Goal: Information Seeking & Learning: Check status

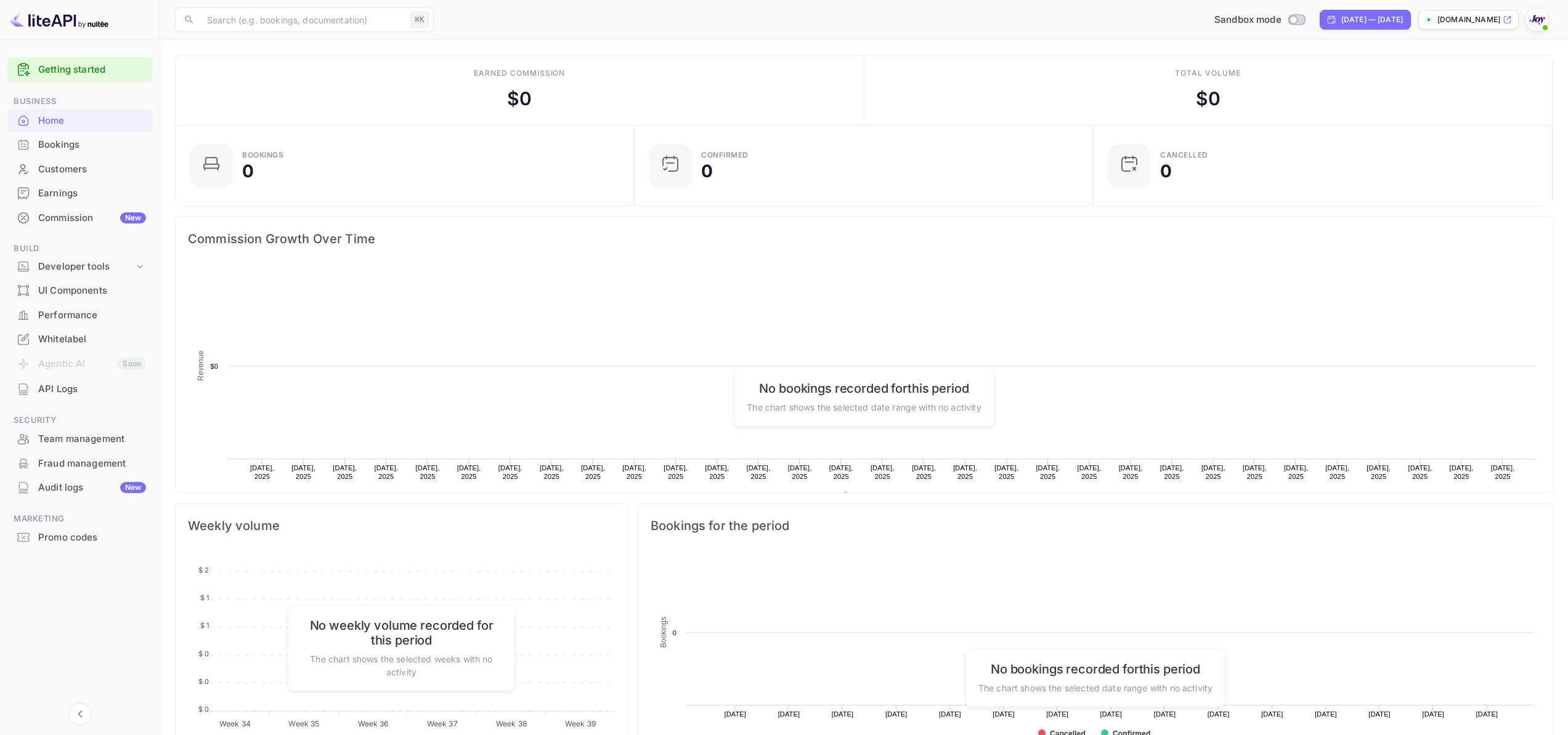
scroll to position [191, 442]
click at [86, 486] on div "Audit logs New" at bounding box center [92, 488] width 108 height 14
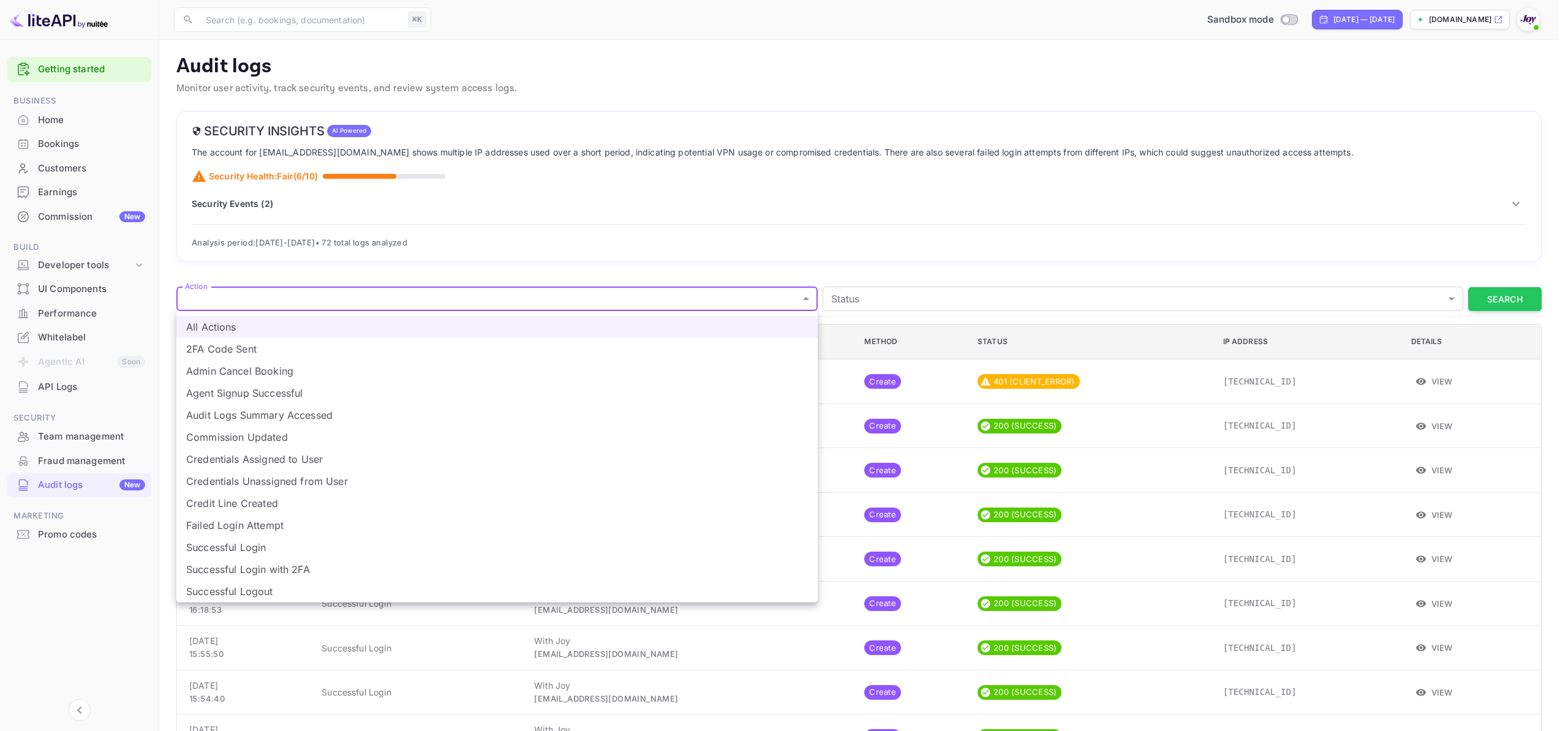
click at [387, 437] on li "Commission Updated" at bounding box center [497, 437] width 641 height 22
type input "margin_updated"
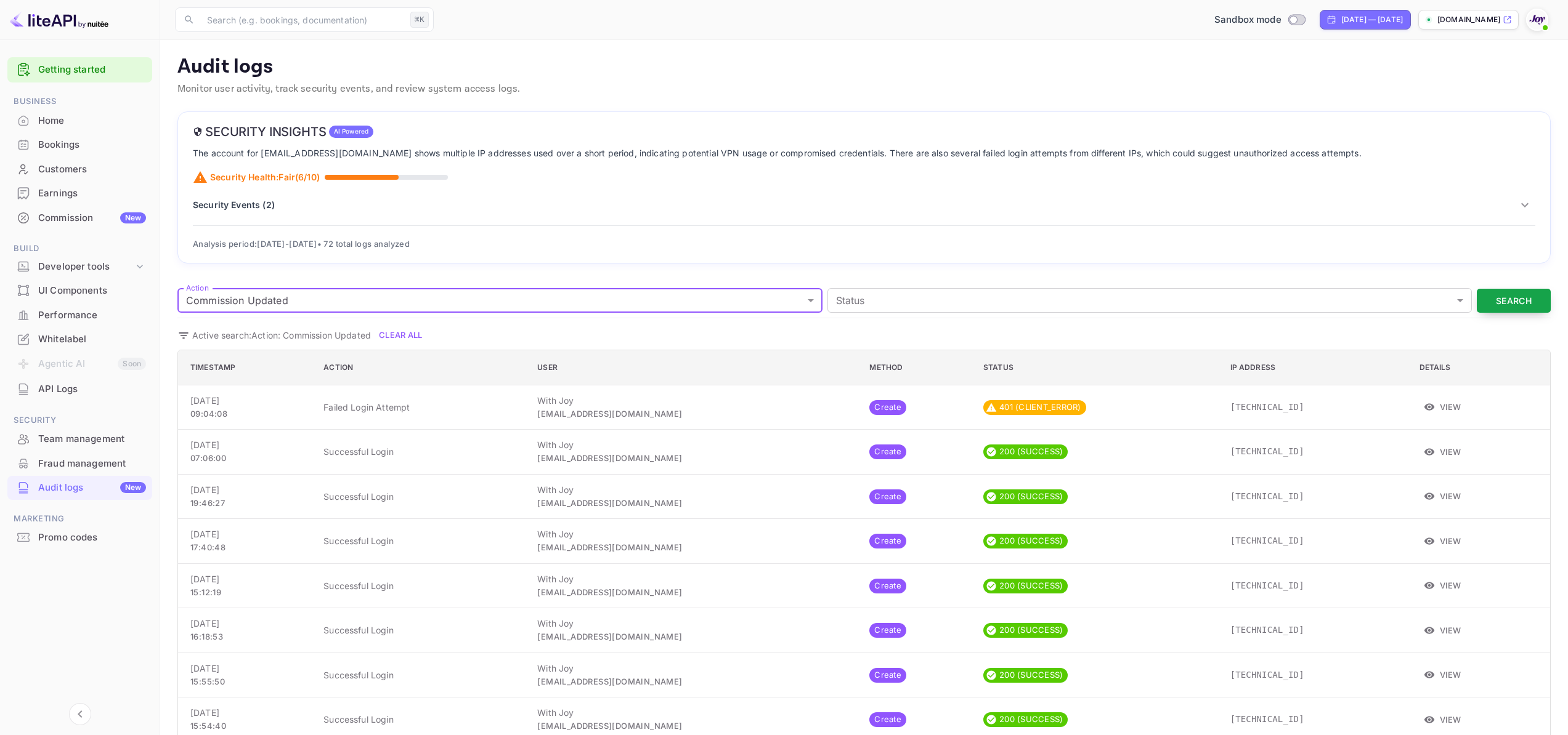
click at [1508, 299] on button "Search" at bounding box center [1514, 300] width 74 height 24
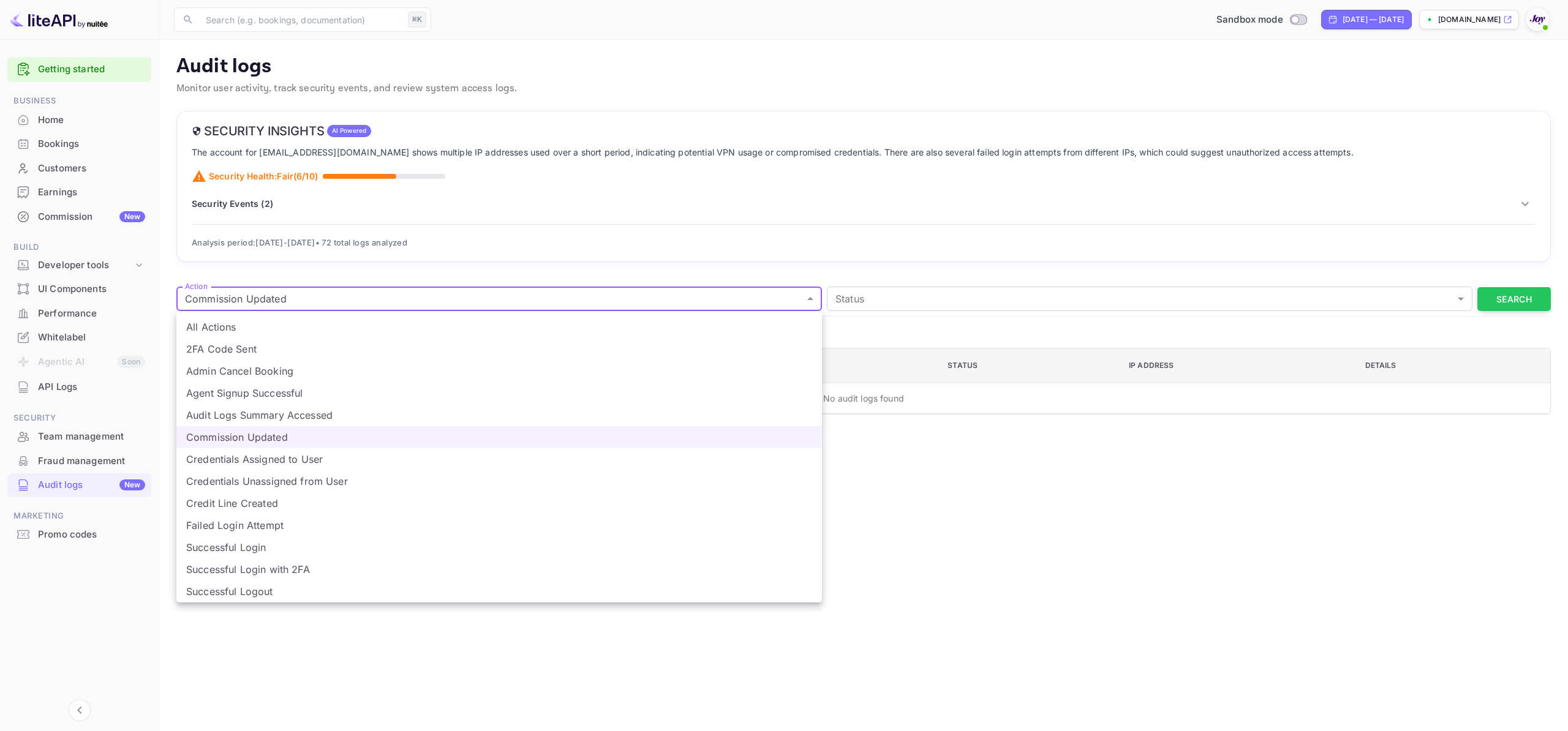
click at [643, 291] on body "Getting started Business Home Bookings Customers Earnings Commission New Build …" at bounding box center [784, 366] width 1568 height 731
click at [260, 437] on li "Commission Updated" at bounding box center [499, 437] width 646 height 22
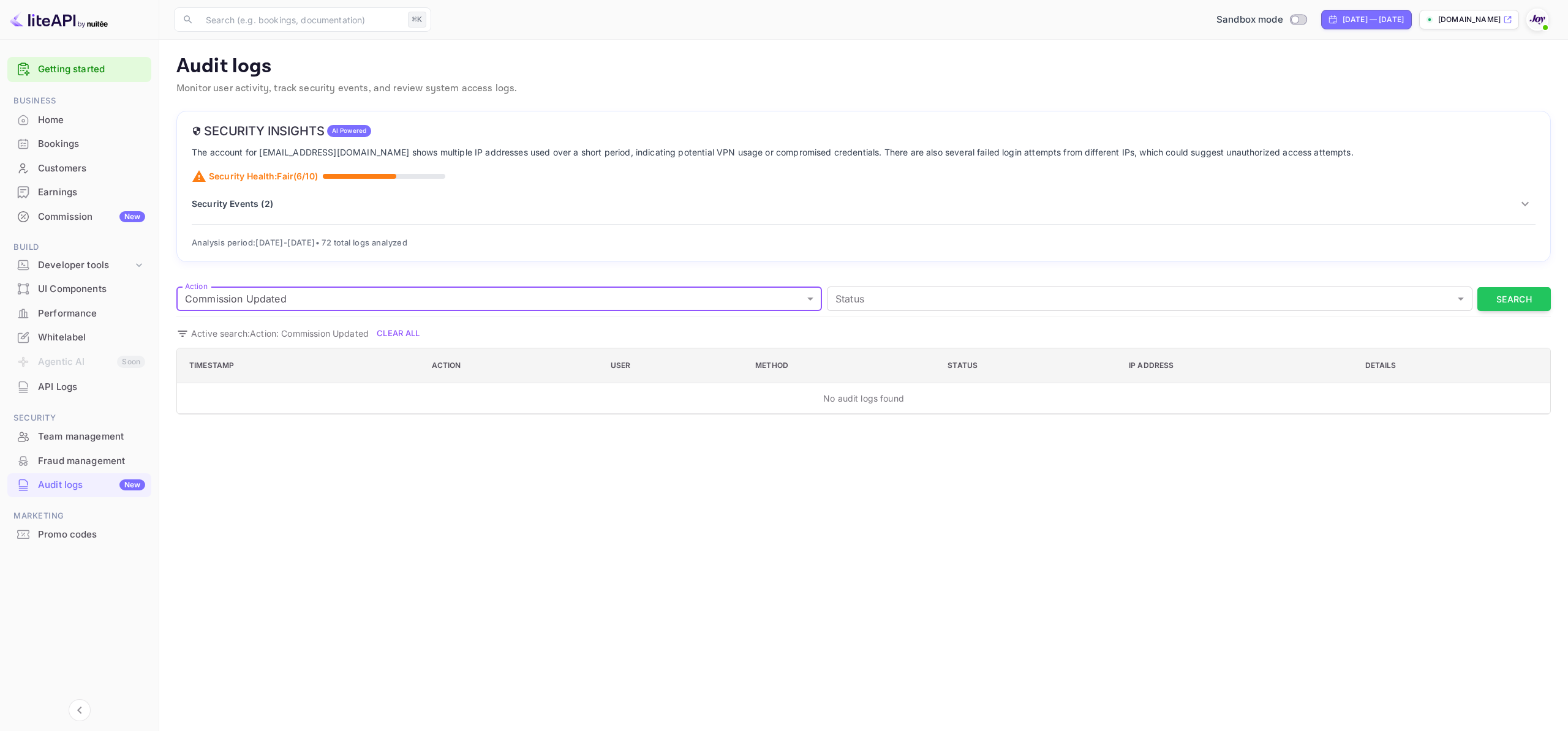
click at [248, 205] on p "Security Events ( 2 )" at bounding box center [232, 203] width 82 height 13
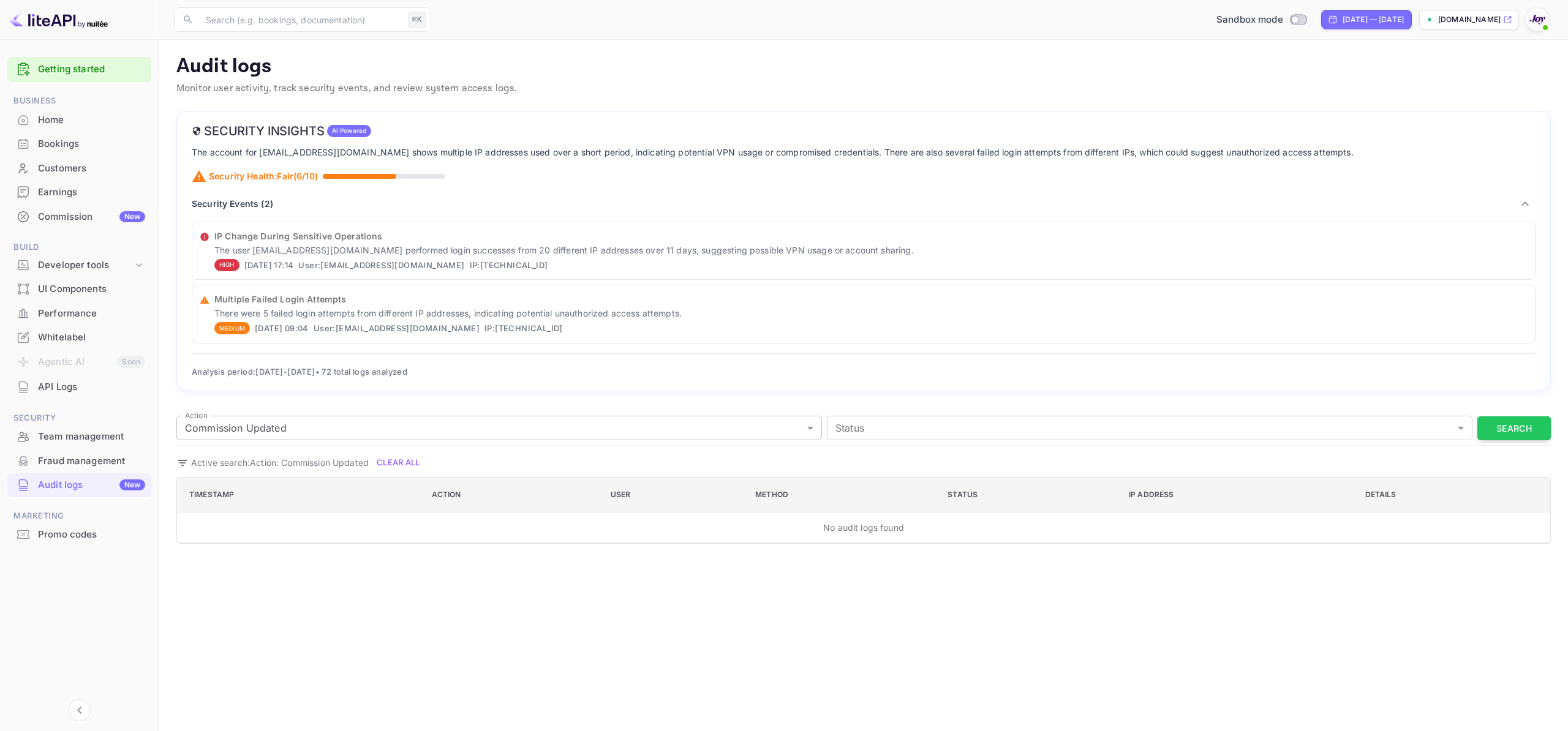
click at [395, 427] on body "Getting started Business Home Bookings Customers Earnings Commission New Build …" at bounding box center [784, 366] width 1568 height 731
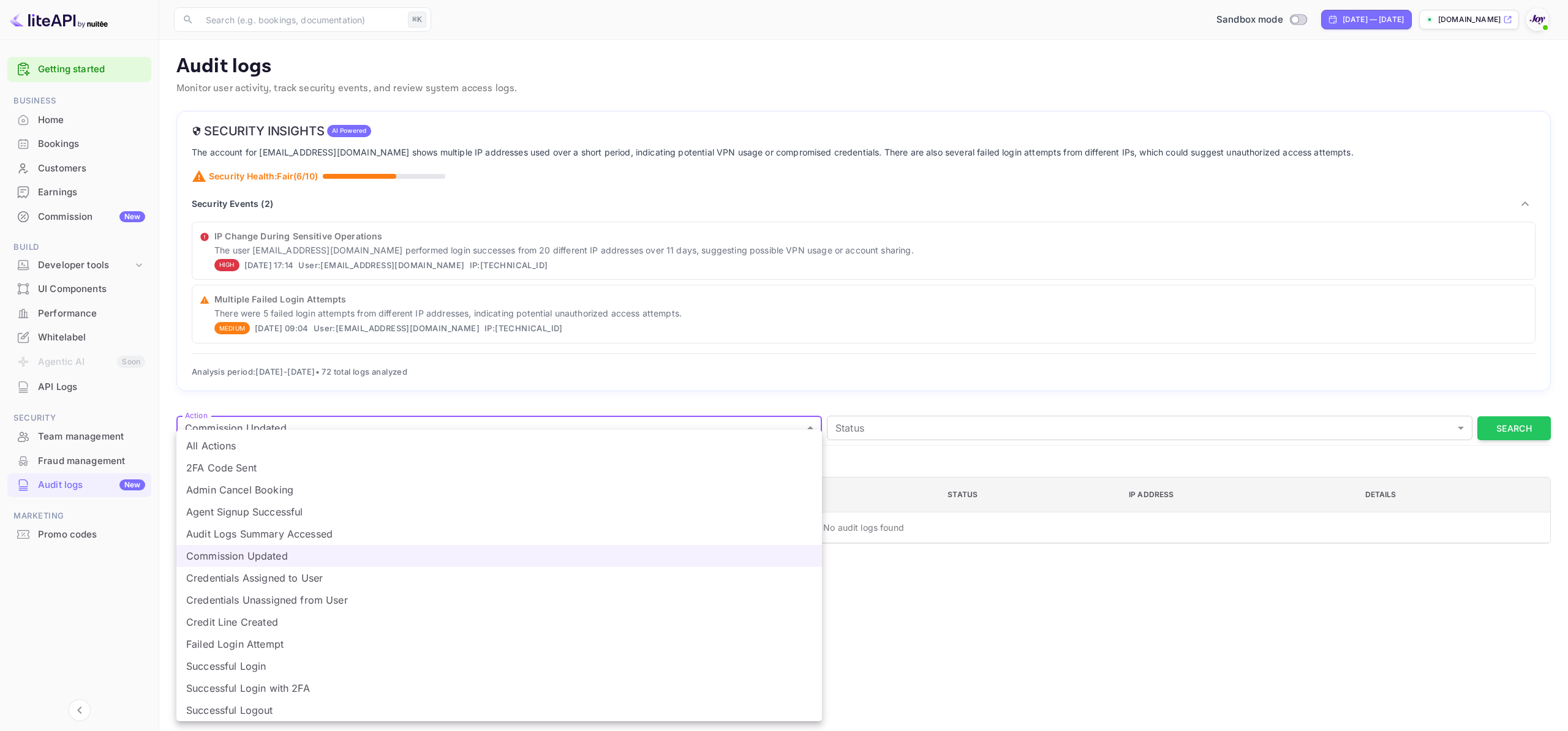
click at [328, 448] on li "All Actions" at bounding box center [499, 446] width 646 height 22
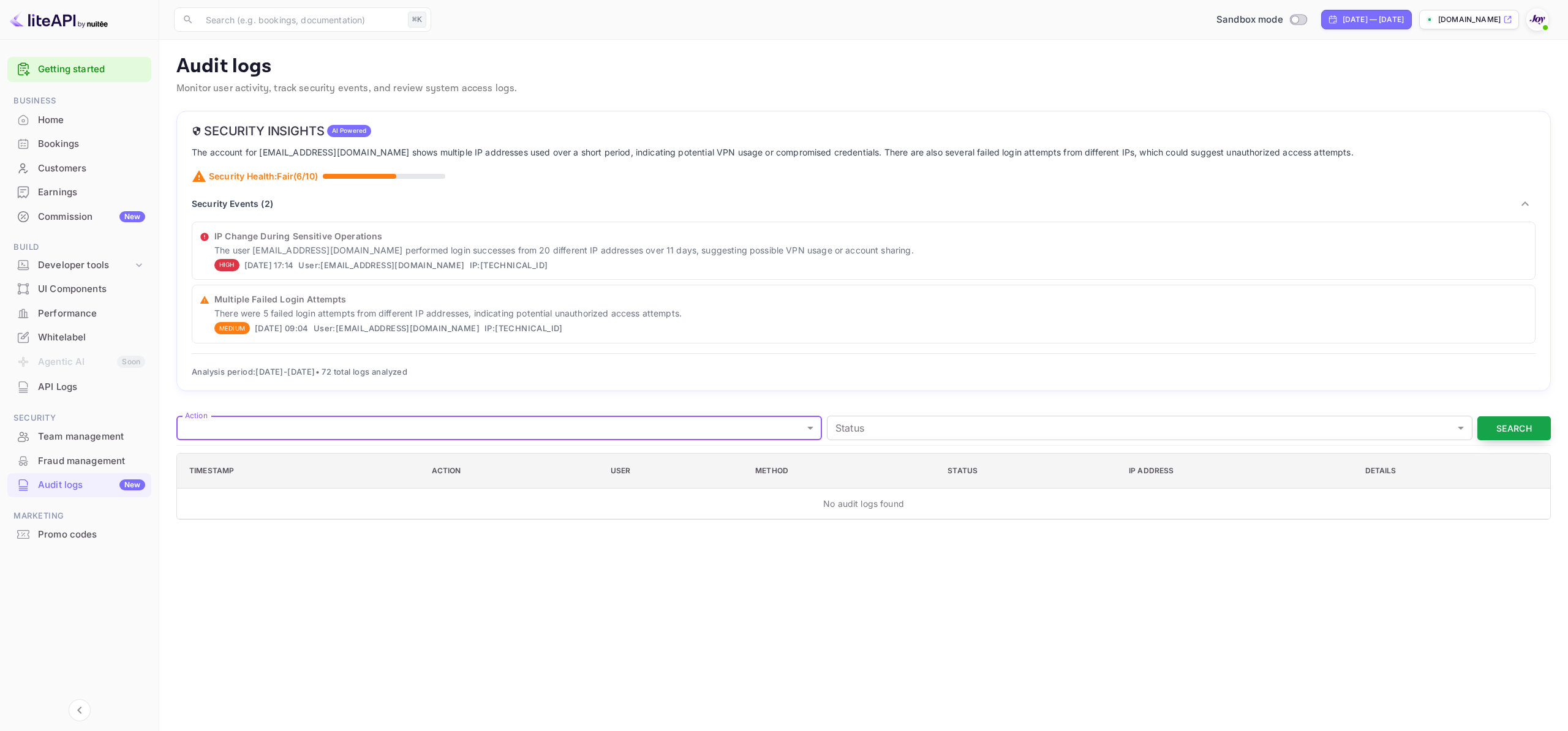
click at [1515, 422] on button "Search" at bounding box center [1515, 428] width 74 height 24
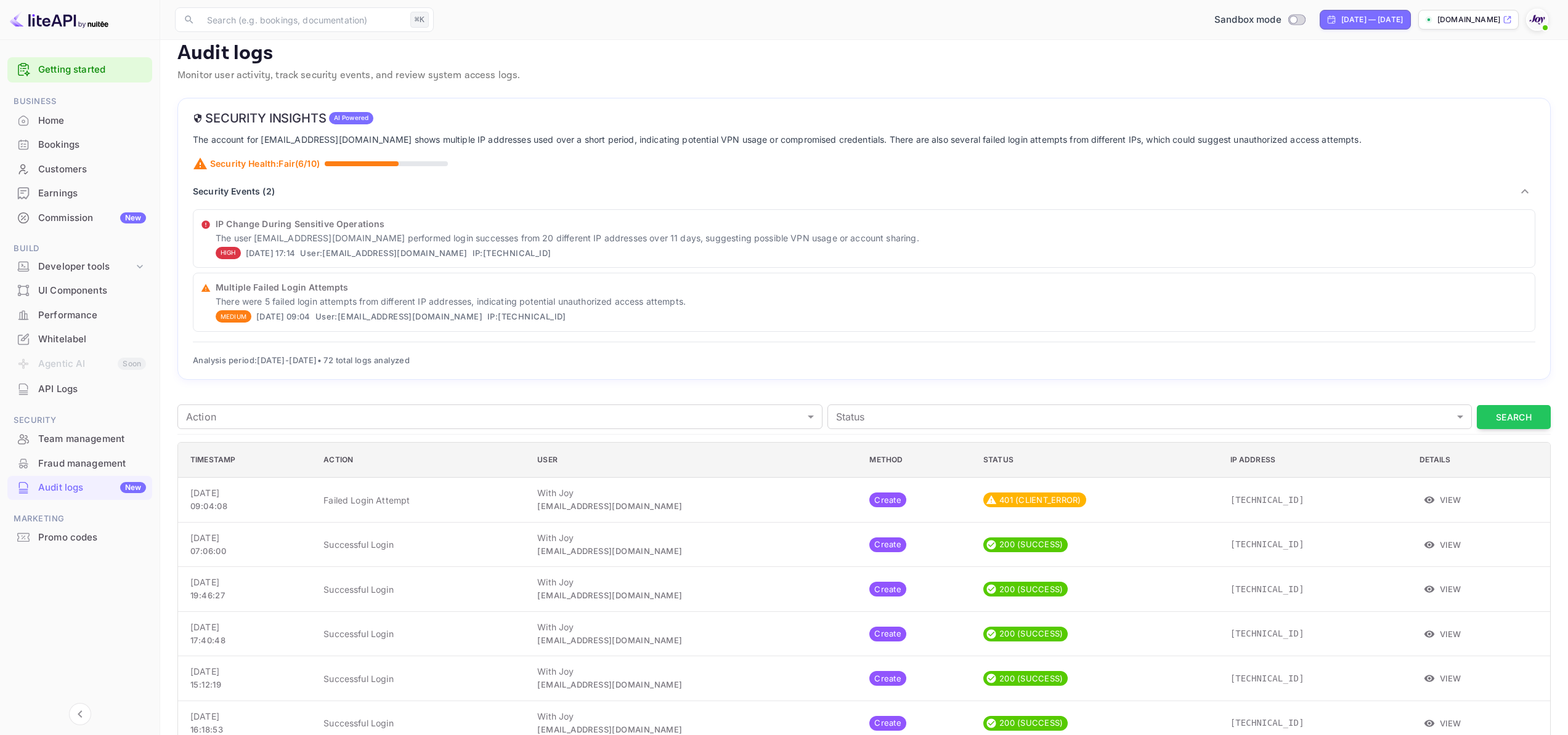
scroll to position [10, 0]
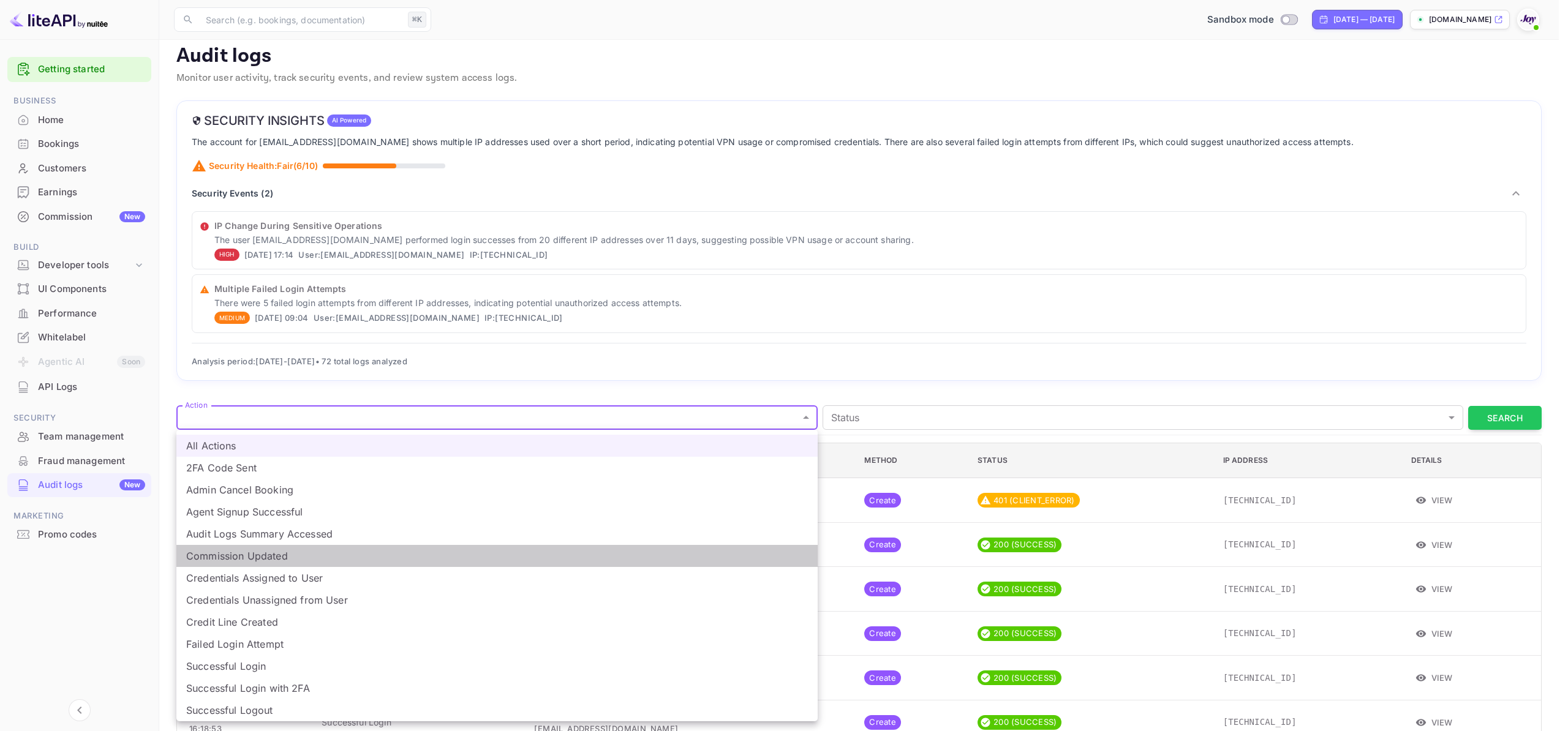
click at [562, 560] on li "Commission Updated" at bounding box center [497, 556] width 641 height 22
type input "margin_updated"
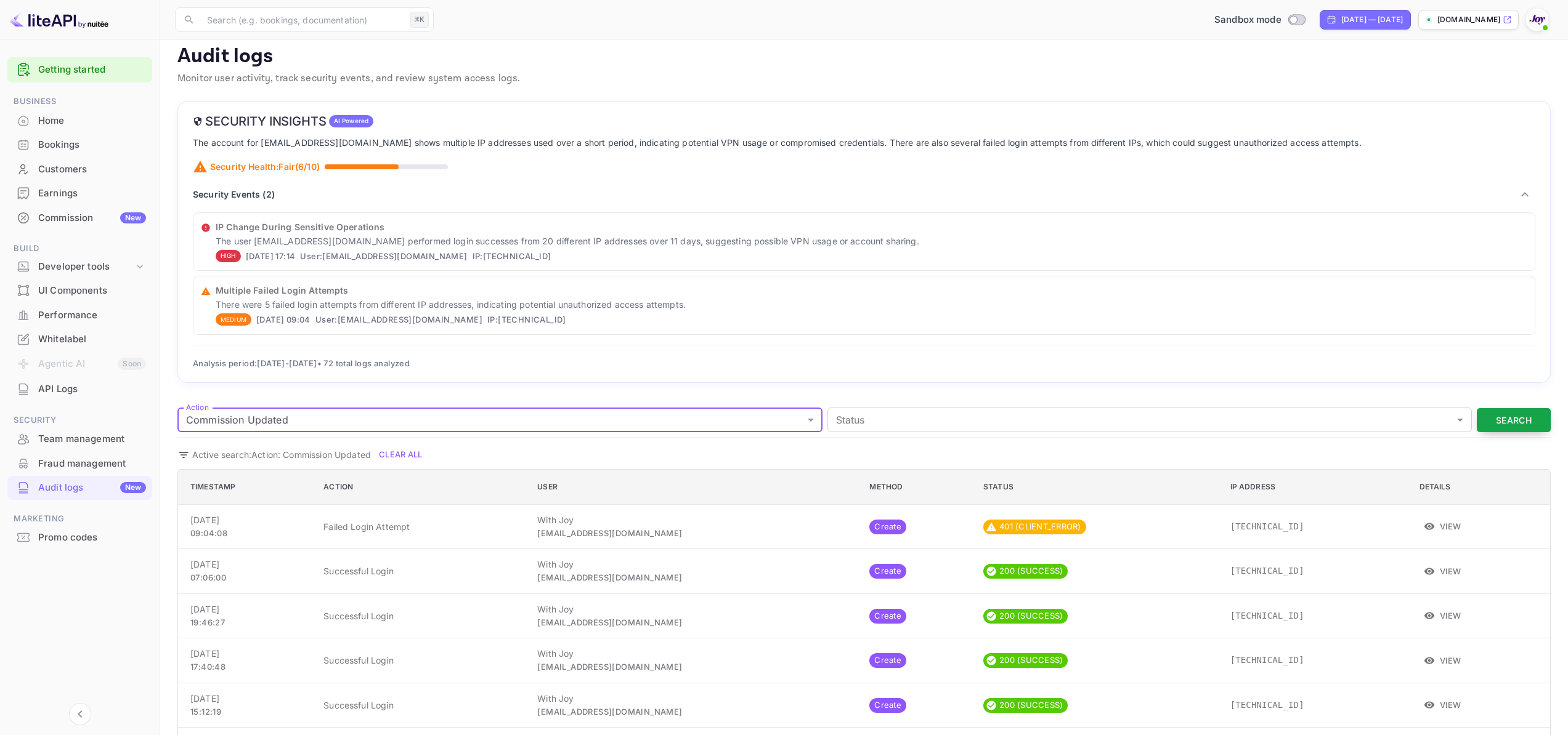
click at [1518, 420] on button "Search" at bounding box center [1514, 420] width 74 height 24
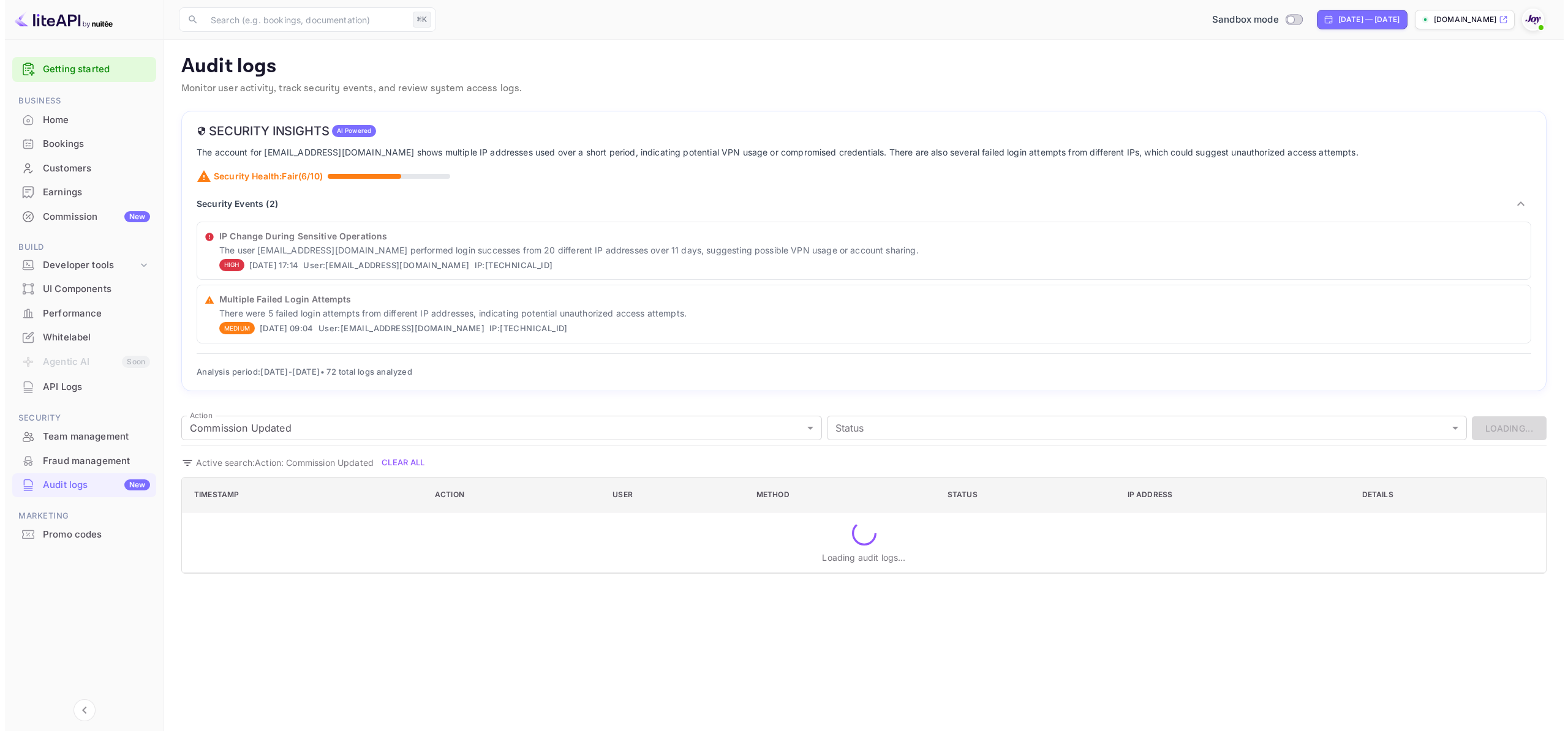
scroll to position [0, 0]
